Goal: Information Seeking & Learning: Learn about a topic

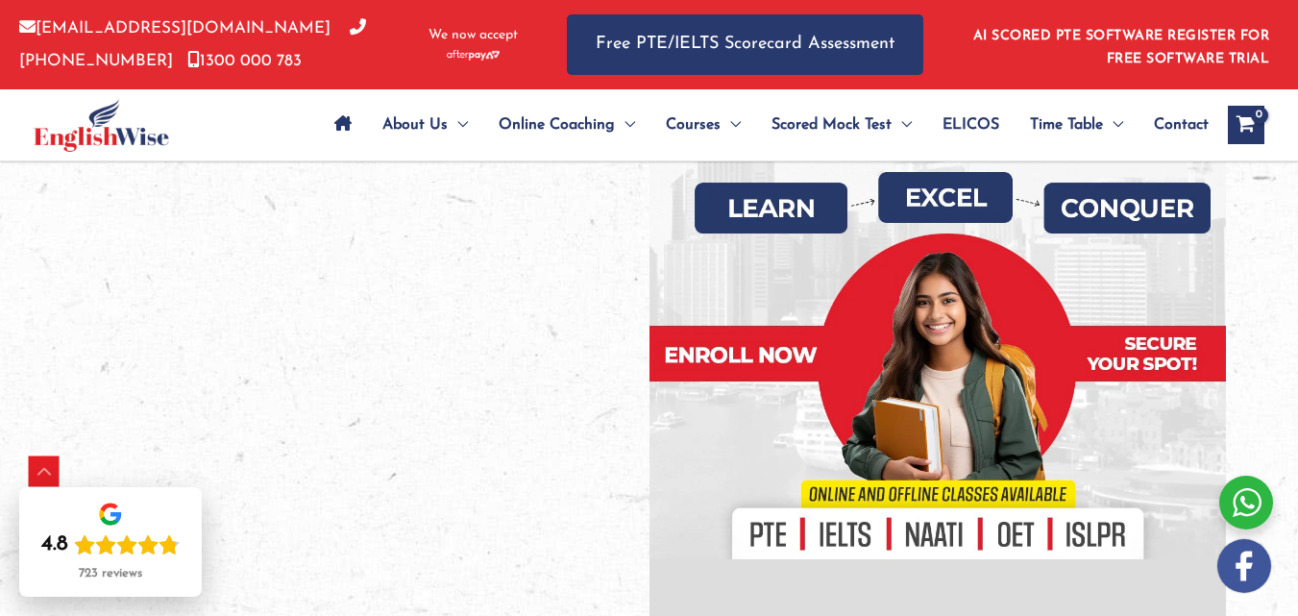
scroll to position [480, 0]
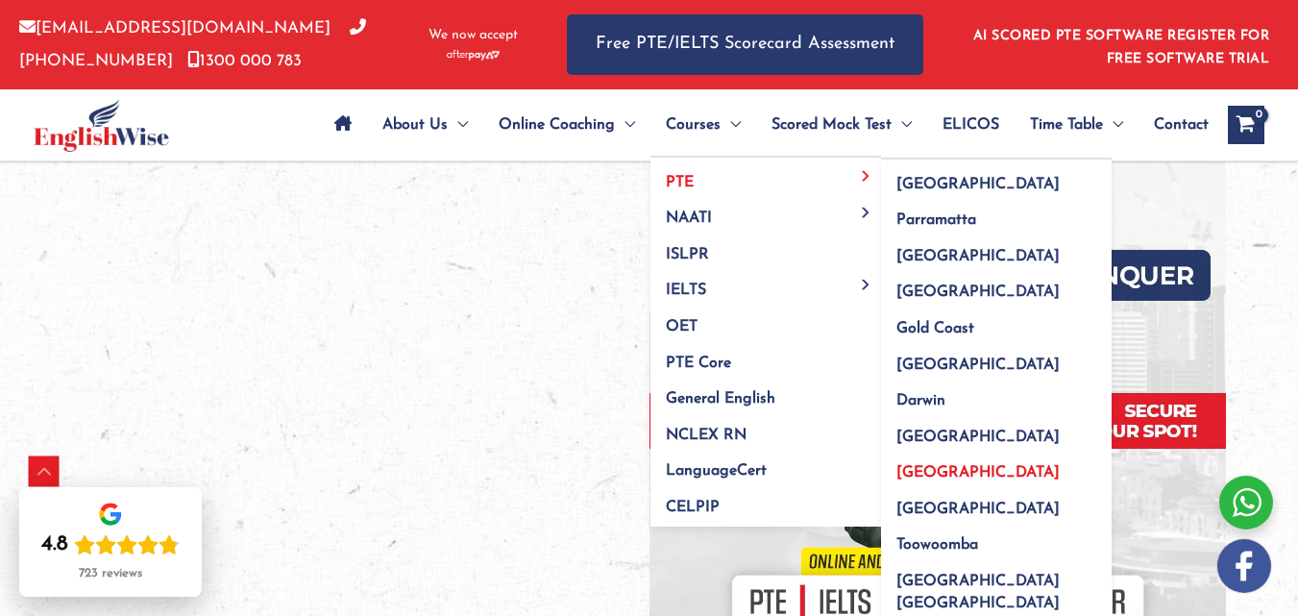
click at [924, 478] on span "[GEOGRAPHIC_DATA]" at bounding box center [978, 472] width 163 height 15
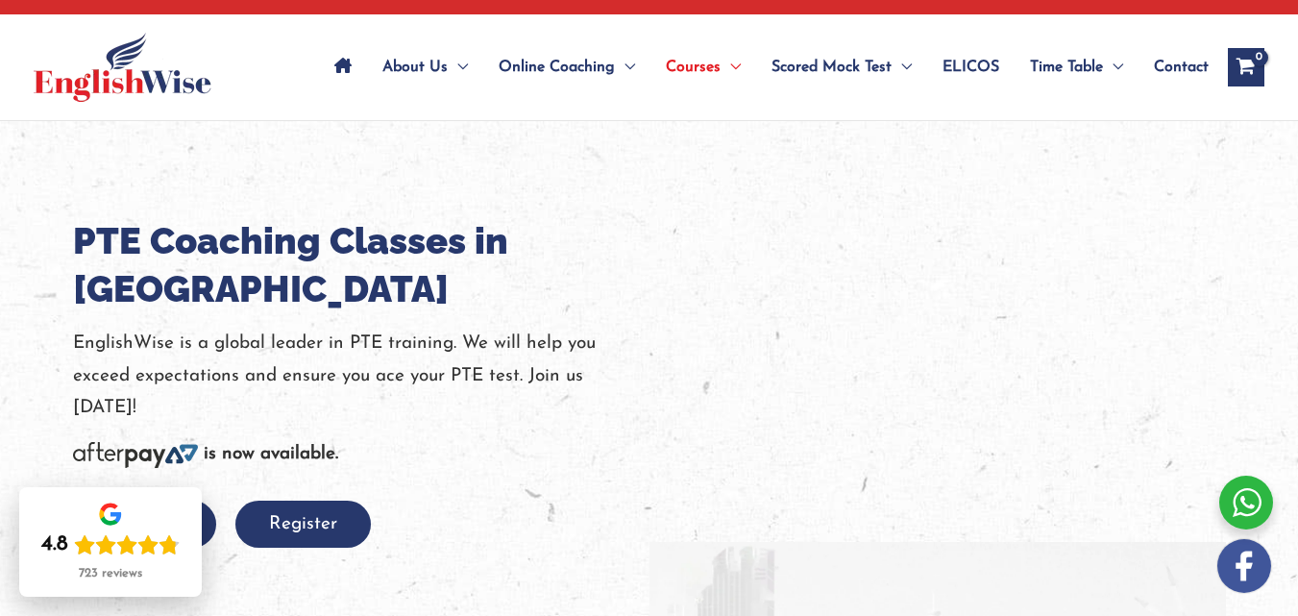
scroll to position [62, 0]
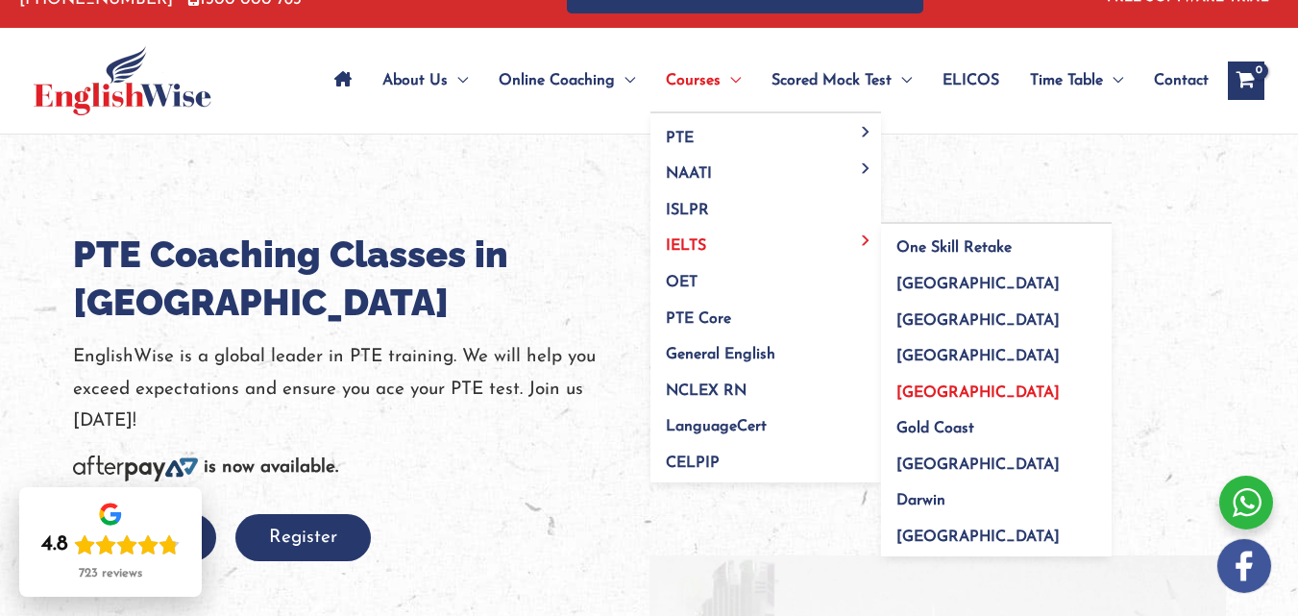
click at [904, 391] on span "[GEOGRAPHIC_DATA]" at bounding box center [978, 392] width 163 height 15
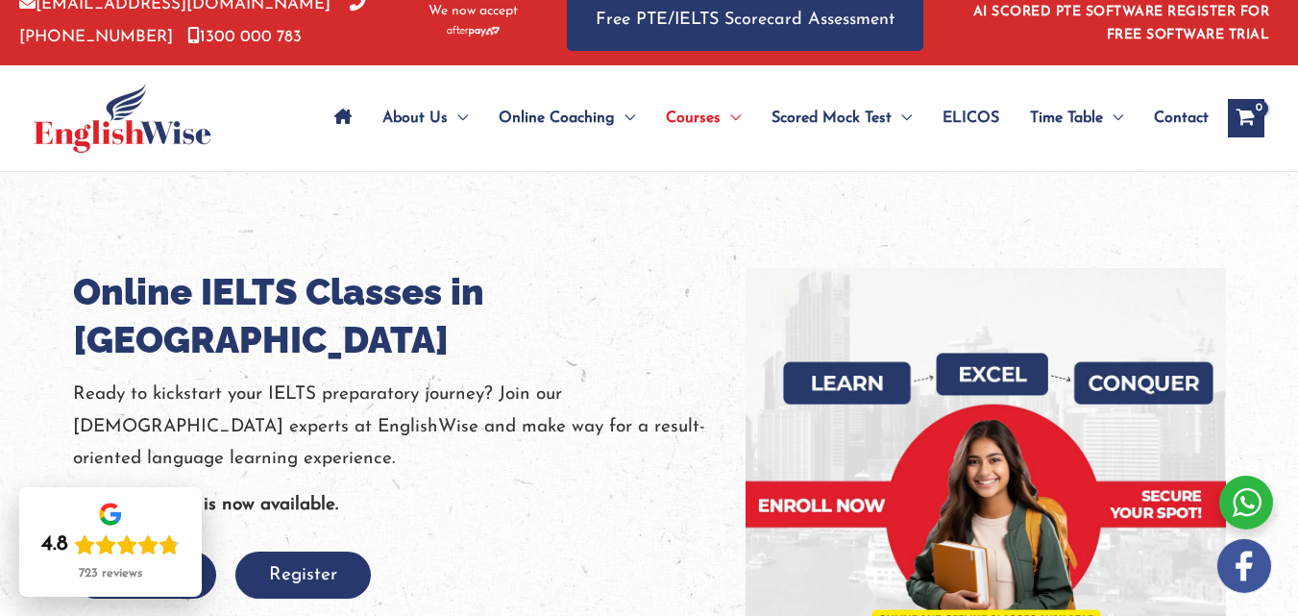
scroll to position [16, 0]
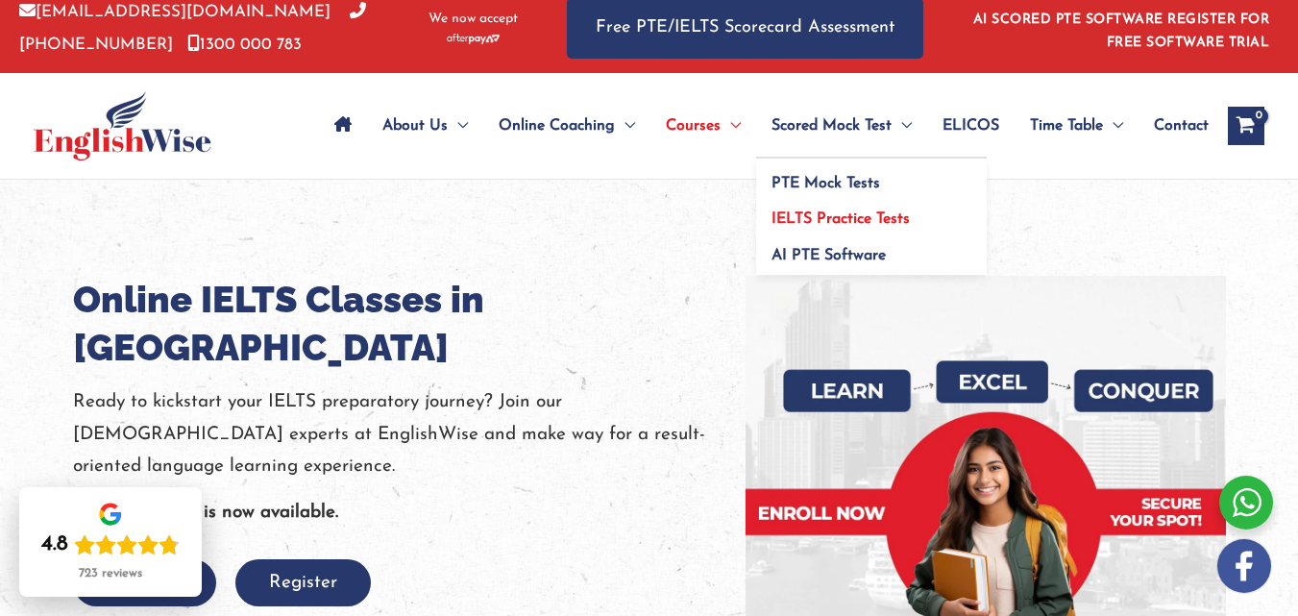
click at [852, 213] on span "IELTS Practice Tests" at bounding box center [841, 218] width 138 height 15
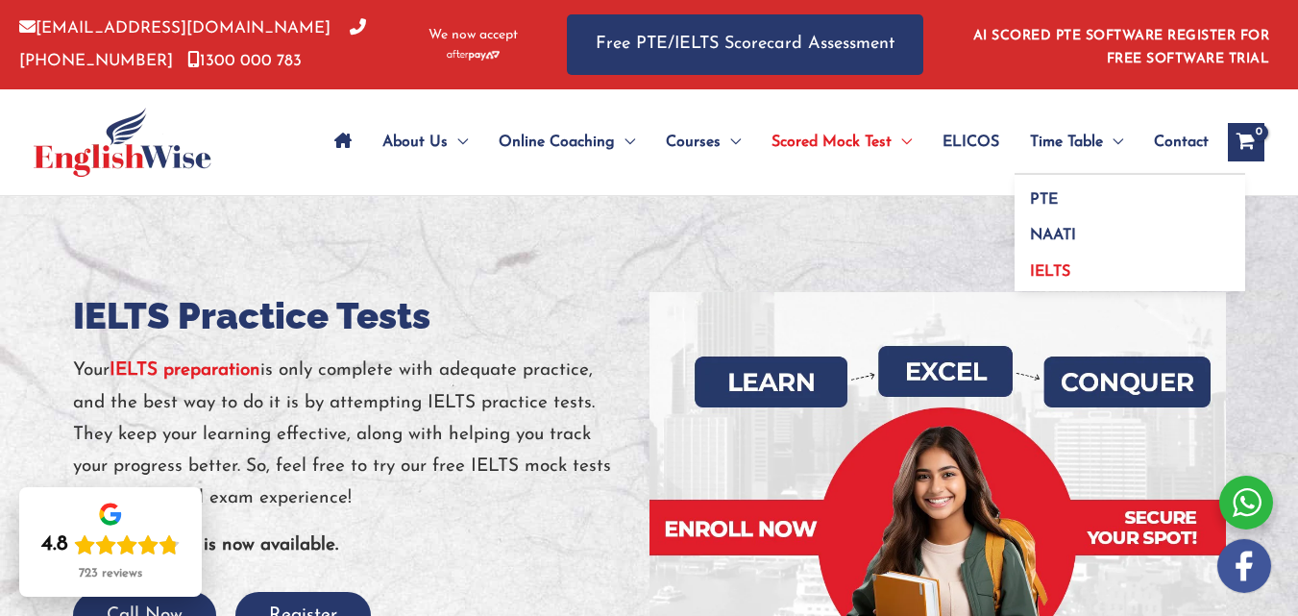
click at [1058, 262] on link "IELTS" at bounding box center [1130, 269] width 231 height 44
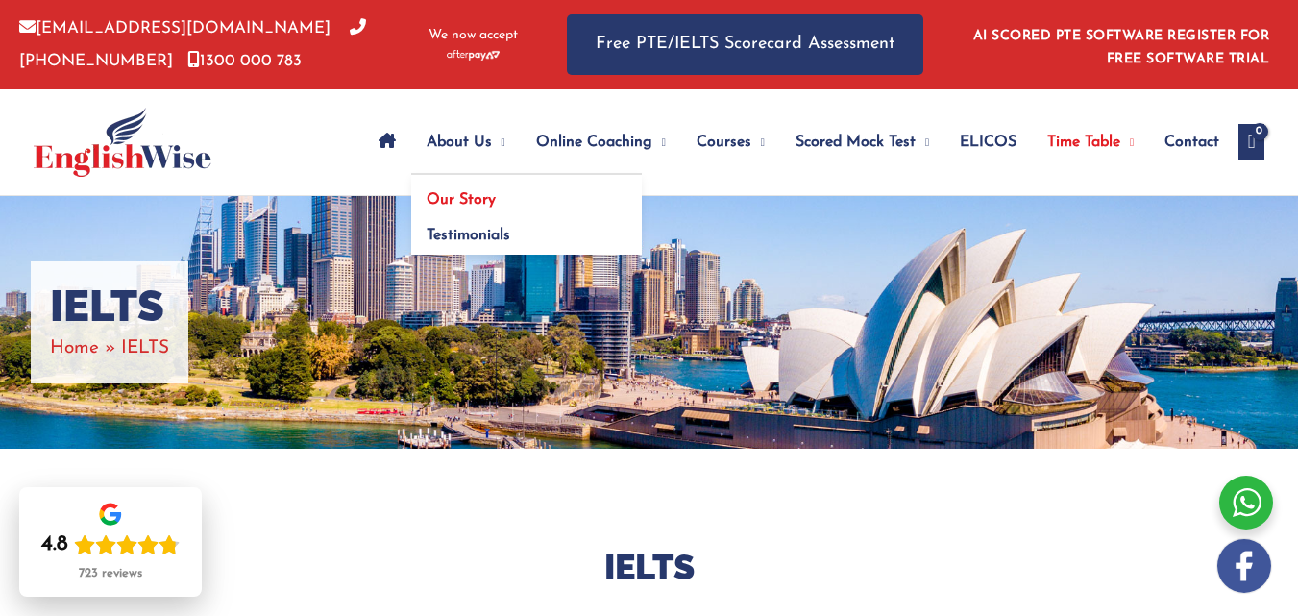
click at [427, 207] on span "Our Story" at bounding box center [461, 199] width 69 height 15
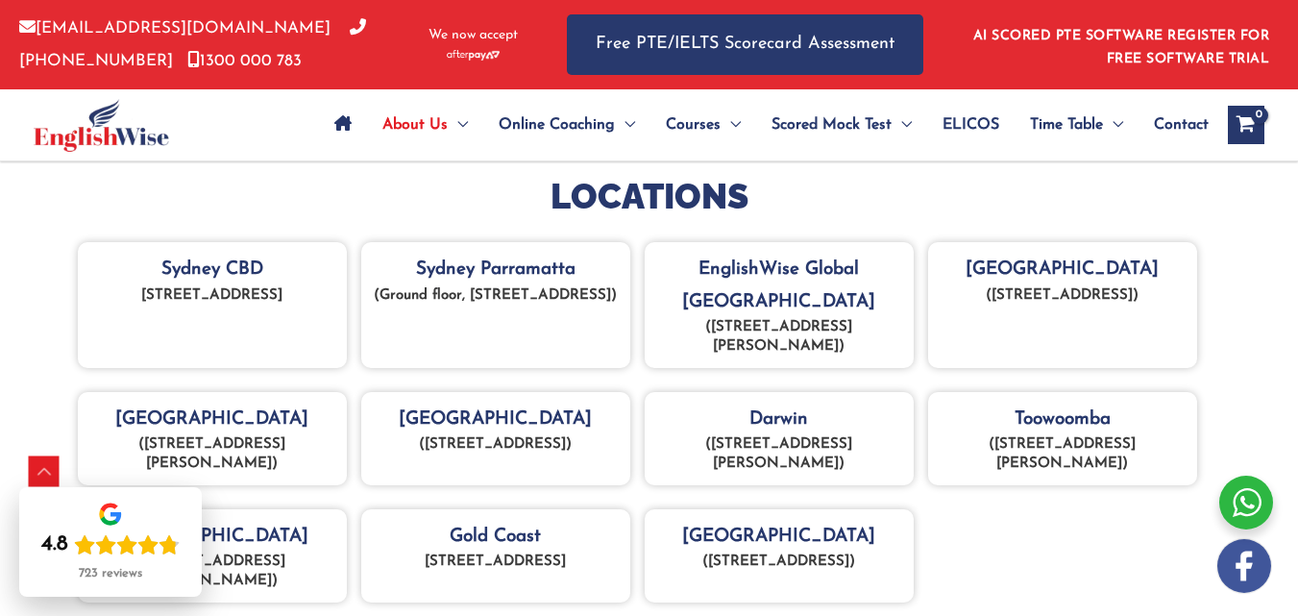
scroll to position [850, 0]
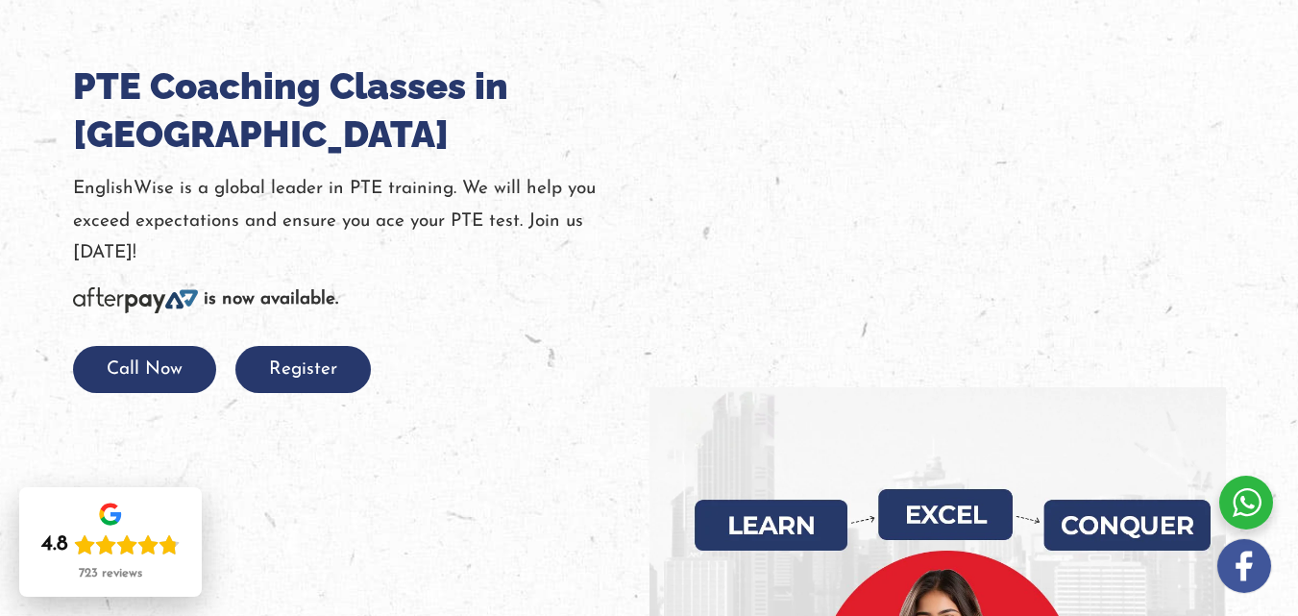
scroll to position [228, 0]
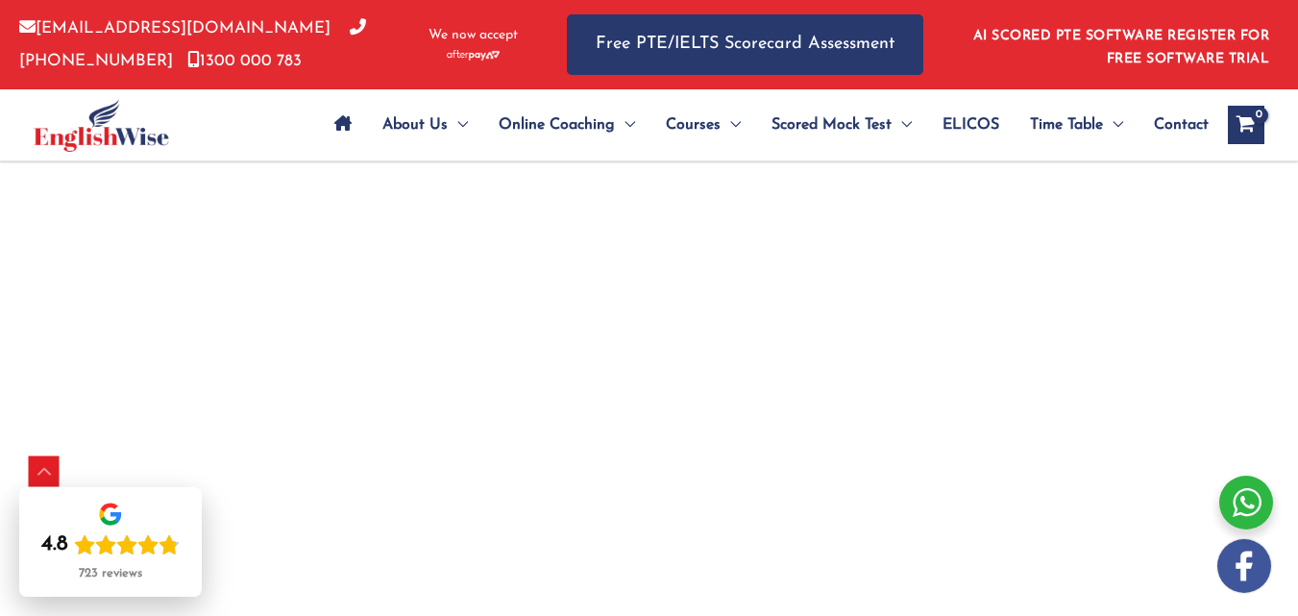
scroll to position [1527, 0]
